Goal: Transaction & Acquisition: Purchase product/service

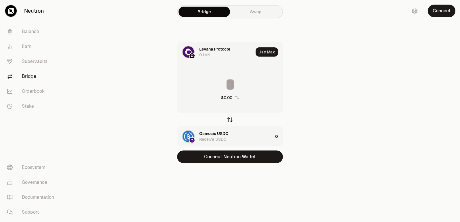
click at [229, 120] on icon "button" at bounding box center [230, 120] width 6 height 6
click at [222, 84] on input at bounding box center [229, 84] width 105 height 17
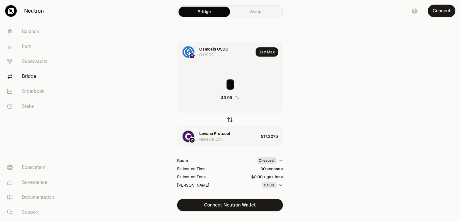
click at [228, 119] on icon "button" at bounding box center [230, 120] width 6 height 6
type input "*"
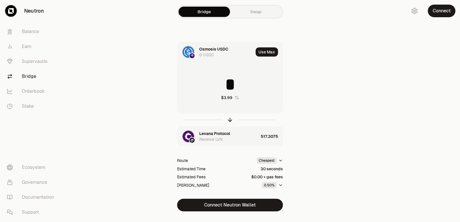
click at [218, 134] on div "Levana Protocol" at bounding box center [214, 134] width 31 height 6
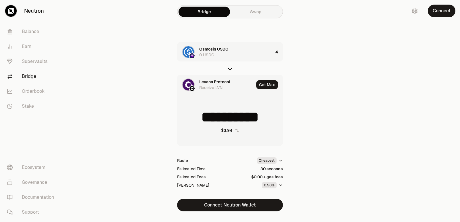
click at [203, 85] on div "Levana Protocol Receive LVN" at bounding box center [226, 84] width 55 height 11
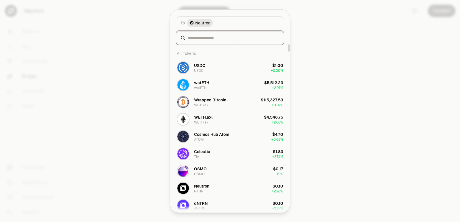
click at [199, 39] on input at bounding box center [233, 38] width 92 height 6
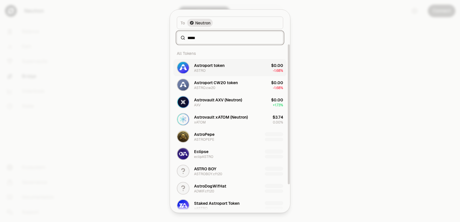
type input "*****"
click at [229, 66] on button "Astroport token ASTRO $0.00 -1.68%" at bounding box center [229, 67] width 113 height 17
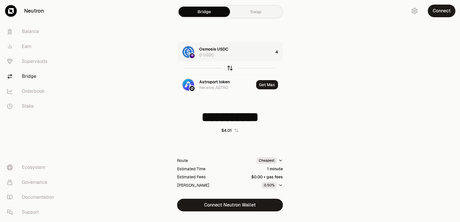
click at [228, 68] on icon "button" at bounding box center [230, 68] width 6 height 6
click at [228, 68] on icon "button" at bounding box center [230, 67] width 4 height 2
type input "*"
click at [251, 55] on div "Astroport token 0 ASTRO" at bounding box center [227, 51] width 57 height 11
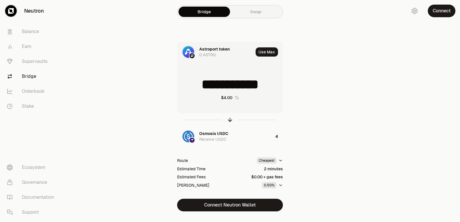
drag, startPoint x: 274, startPoint y: 83, endPoint x: 205, endPoint y: 83, distance: 69.0
click at [205, 83] on input "**********" at bounding box center [229, 84] width 105 height 17
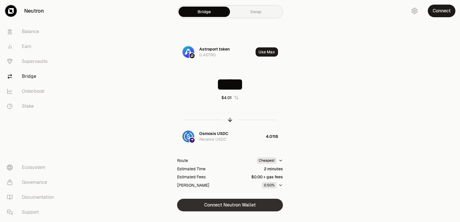
type input "****"
click at [228, 207] on button "Connect Neutron Wallet" at bounding box center [230, 205] width 106 height 13
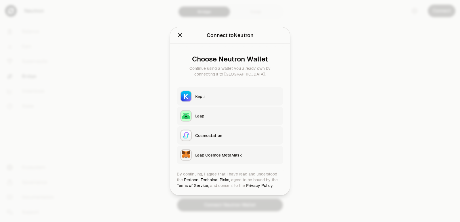
click at [210, 98] on div "Keplr" at bounding box center [237, 96] width 84 height 6
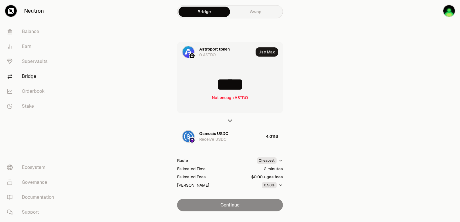
click at [356, 125] on main "Bridge Swap Astroport token 0 ASTRO Use Max **** Not enough ASTRO Osmosis USDC …" at bounding box center [261, 117] width 395 height 234
click at [227, 121] on icon "button" at bounding box center [230, 120] width 6 height 6
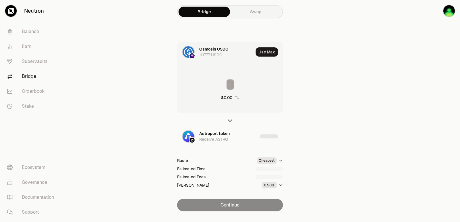
click at [216, 88] on input at bounding box center [229, 84] width 105 height 17
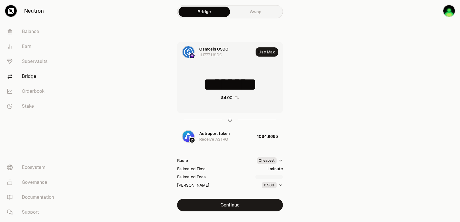
drag, startPoint x: 270, startPoint y: 86, endPoint x: 251, endPoint y: 88, distance: 18.8
click at [253, 88] on input "********" at bounding box center [229, 84] width 105 height 17
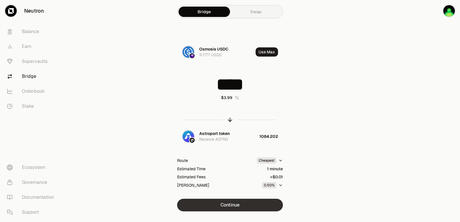
type input "****"
click at [231, 207] on button "Continue" at bounding box center [230, 205] width 106 height 13
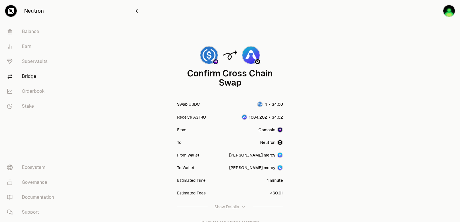
scroll to position [47, 0]
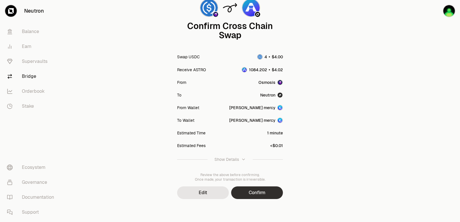
click at [256, 191] on button "Confirm" at bounding box center [257, 193] width 52 height 13
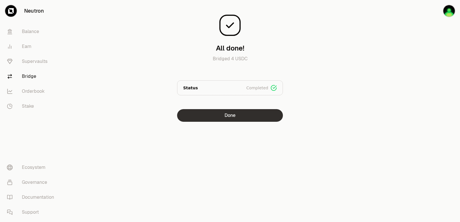
click at [224, 120] on button "Done" at bounding box center [230, 115] width 106 height 13
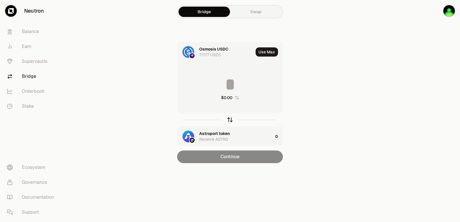
click at [230, 117] on icon "button" at bounding box center [230, 120] width 6 height 6
click at [263, 54] on button "Use Max" at bounding box center [266, 51] width 22 height 9
type input "**********"
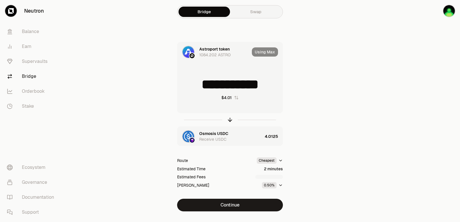
scroll to position [12, 0]
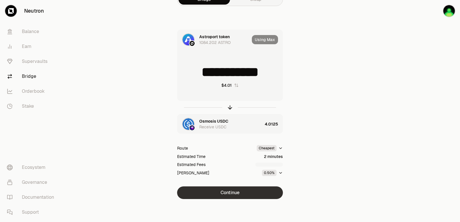
click at [231, 188] on button "Continue" at bounding box center [230, 193] width 106 height 13
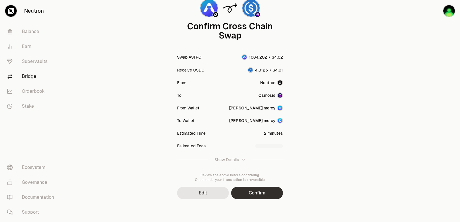
scroll to position [47, 0]
click at [245, 192] on button "Confirm" at bounding box center [257, 193] width 52 height 13
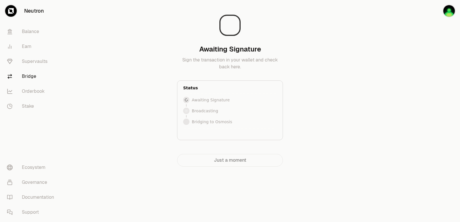
scroll to position [0, 0]
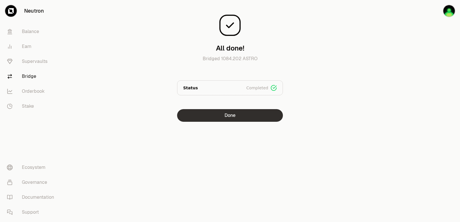
click at [219, 116] on button "Done" at bounding box center [230, 115] width 106 height 13
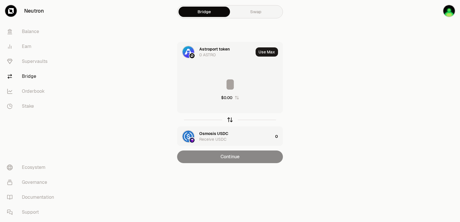
click at [228, 120] on icon "button" at bounding box center [230, 119] width 4 height 2
click at [212, 132] on div "Astroport token" at bounding box center [214, 134] width 30 height 6
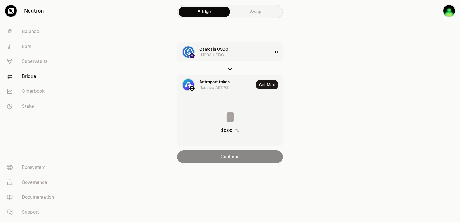
click at [213, 80] on div "Astroport token" at bounding box center [214, 82] width 30 height 6
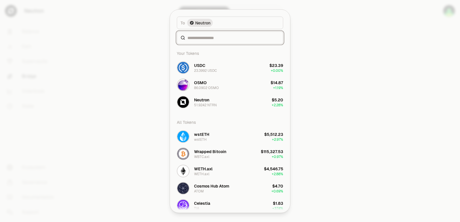
click at [203, 37] on input at bounding box center [233, 38] width 92 height 6
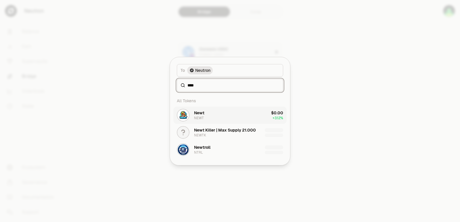
type input "****"
click at [205, 118] on button "Newt NEWT $0.00 + 3.12%" at bounding box center [229, 115] width 113 height 17
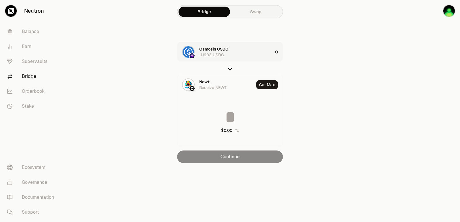
click at [243, 56] on div "Osmosis USDC 11.1903 USDC" at bounding box center [236, 51] width 74 height 11
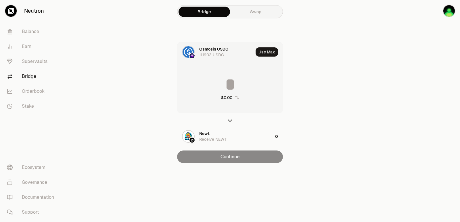
click at [236, 91] on input at bounding box center [229, 84] width 105 height 17
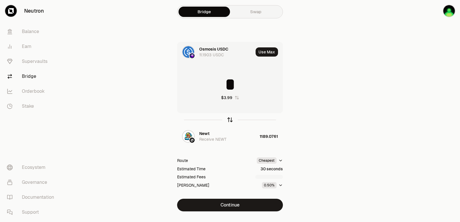
click at [230, 120] on icon "button" at bounding box center [230, 120] width 6 height 6
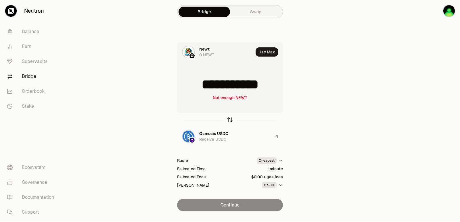
click at [230, 120] on icon "button" at bounding box center [230, 120] width 6 height 6
type input "*"
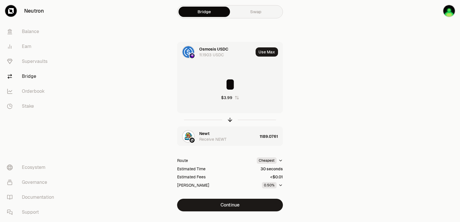
click at [209, 131] on div "Newt" at bounding box center [204, 134] width 10 height 6
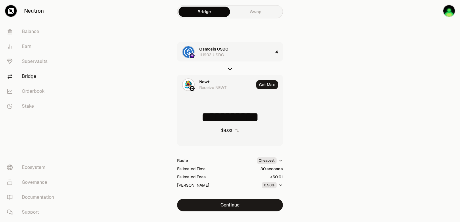
click at [201, 81] on div "Newt" at bounding box center [204, 82] width 10 height 6
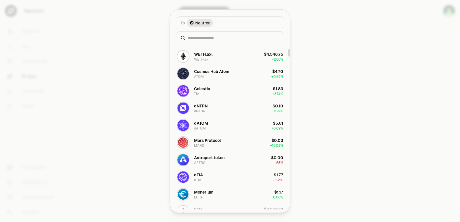
scroll to position [115, 0]
click at [212, 125] on button "dATOM dATOM $5.61 + 0.89%" at bounding box center [229, 124] width 113 height 17
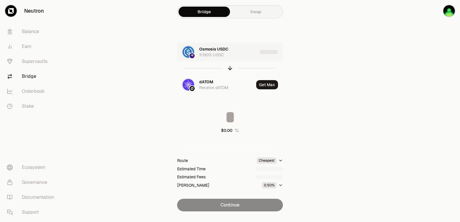
click at [240, 51] on div "Osmosis USDC 11.1903 USDC" at bounding box center [228, 51] width 58 height 11
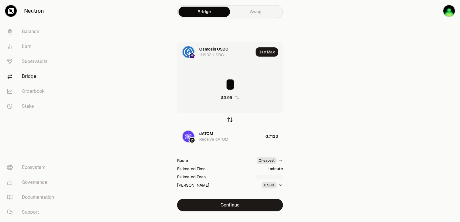
click at [229, 120] on icon "button" at bounding box center [230, 120] width 6 height 6
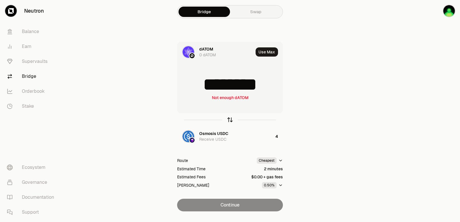
click at [229, 119] on icon "button" at bounding box center [230, 119] width 4 height 2
type input "*"
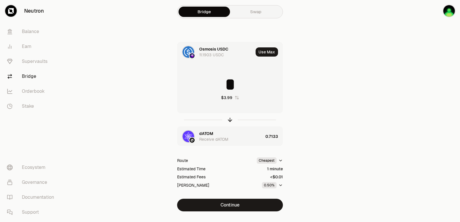
click at [211, 130] on div "dATOM Receive dATOM" at bounding box center [220, 137] width 86 height 20
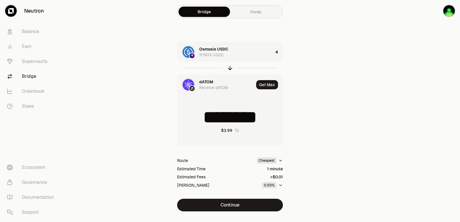
click at [211, 81] on div "dATOM" at bounding box center [206, 82] width 14 height 6
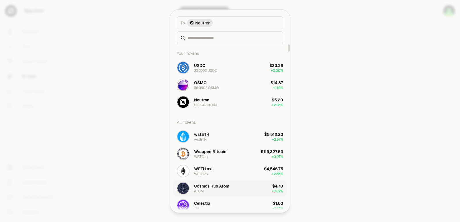
scroll to position [29, 0]
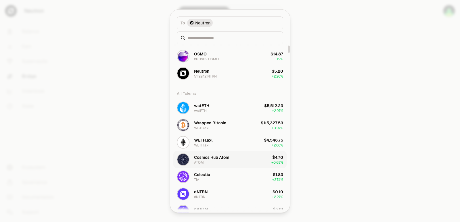
click at [212, 163] on div "Cosmos Hub Atom ATOM" at bounding box center [211, 159] width 35 height 10
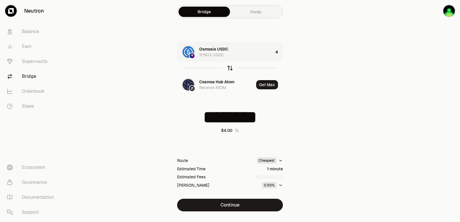
click at [232, 67] on icon "button" at bounding box center [230, 68] width 6 height 6
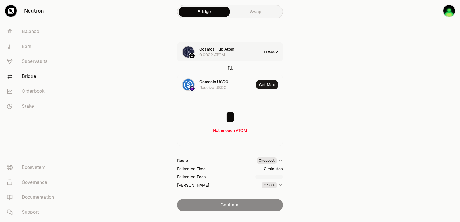
click at [232, 67] on icon "button" at bounding box center [230, 68] width 6 height 6
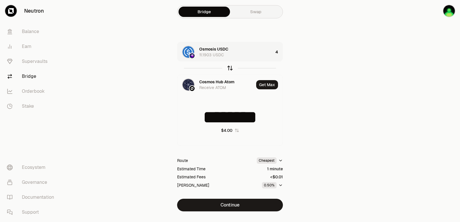
click at [232, 67] on icon "button" at bounding box center [230, 68] width 6 height 6
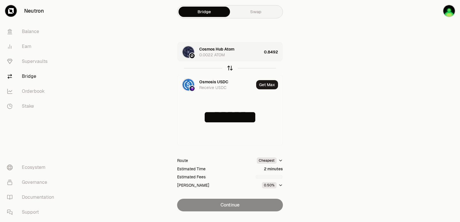
type input "*"
click at [243, 57] on div "Cosmos Hub Atom 0.0022 ATOM" at bounding box center [230, 51] width 62 height 11
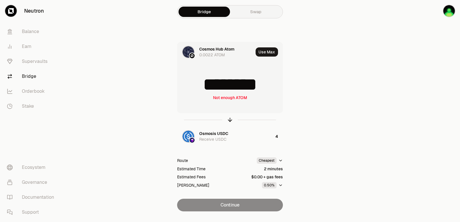
drag, startPoint x: 275, startPoint y: 89, endPoint x: 220, endPoint y: 90, distance: 55.2
click at [220, 90] on input "********" at bounding box center [229, 84] width 105 height 17
type input "******"
click at [230, 122] on icon "button" at bounding box center [230, 120] width 6 height 6
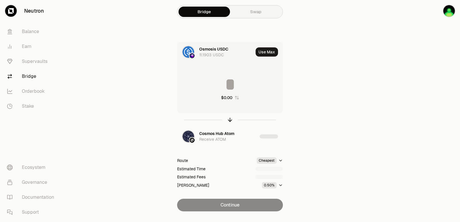
type input "******"
